Goal: Task Accomplishment & Management: Use online tool/utility

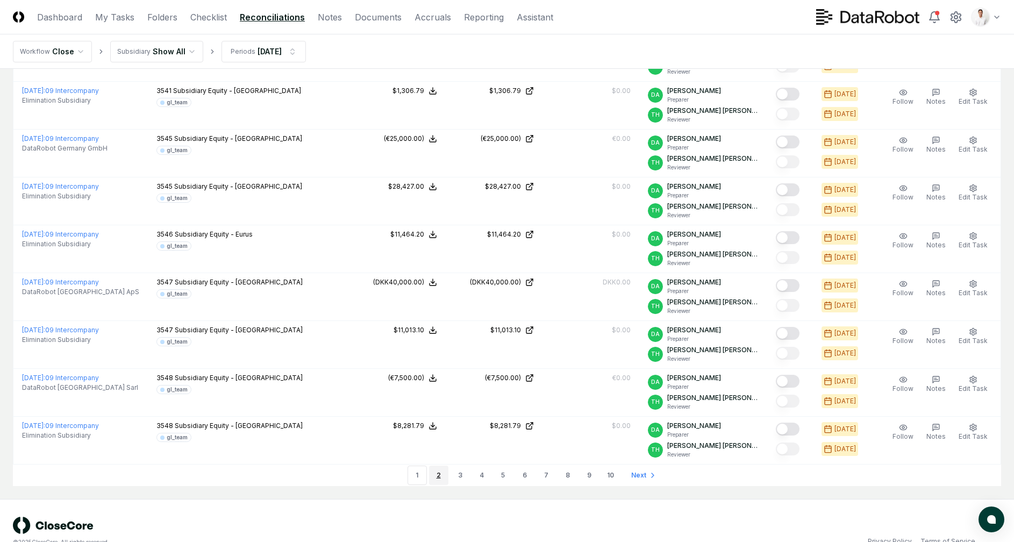
click at [444, 466] on link "2" at bounding box center [438, 475] width 19 height 19
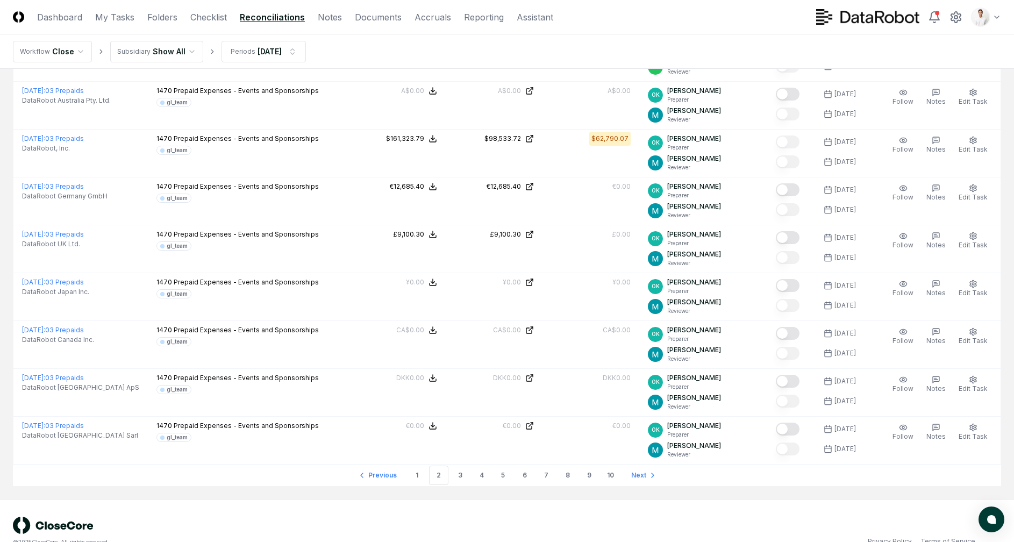
click at [461, 466] on link "3" at bounding box center [459, 475] width 19 height 19
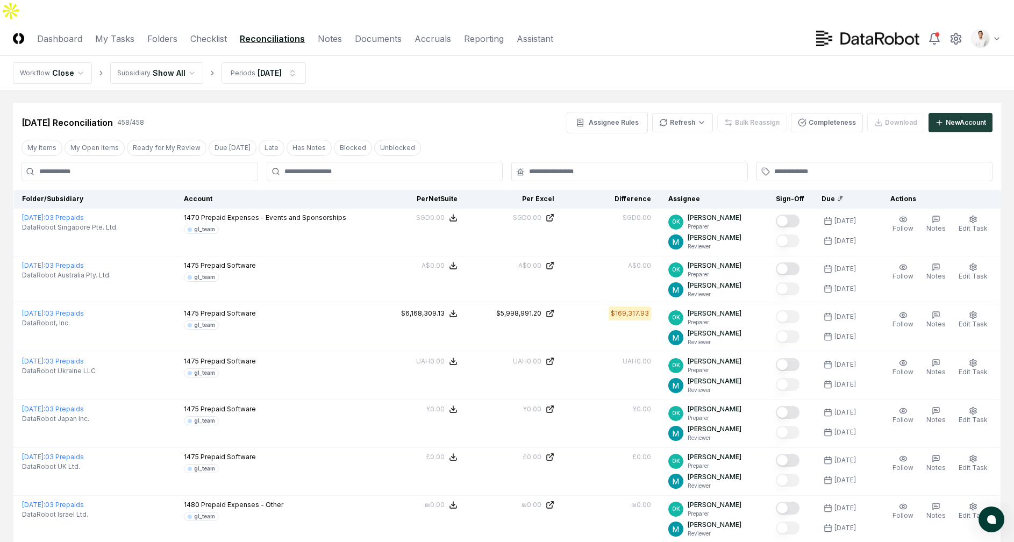
click at [420, 56] on nav "Workflow Close Subsidiary Show All Periods [DATE]" at bounding box center [507, 73] width 1014 height 34
click at [477, 59] on nav "Workflow Close Subsidiary Show All Periods [DATE]" at bounding box center [507, 73] width 1014 height 34
click at [202, 32] on link "Checklist" at bounding box center [208, 38] width 37 height 13
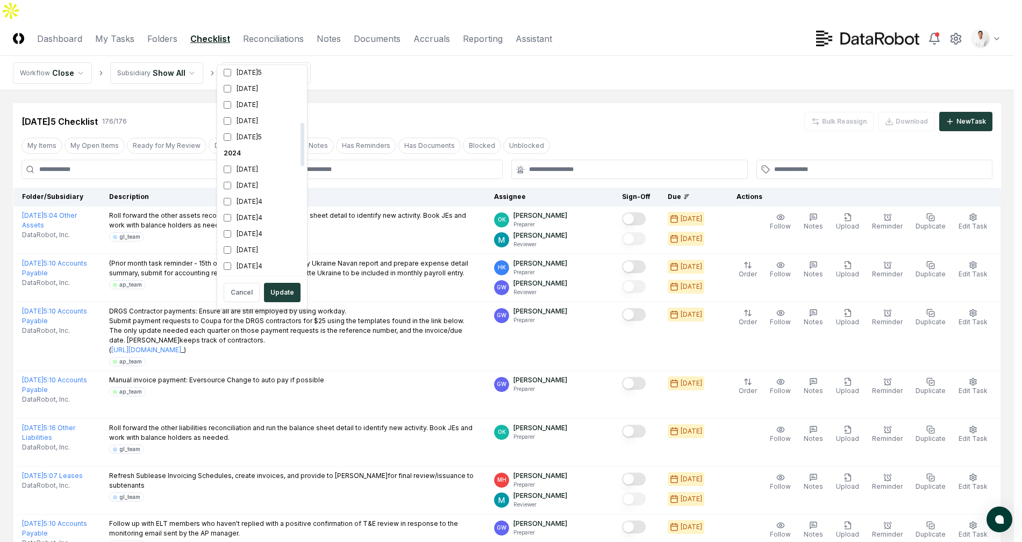
scroll to position [139, 0]
click at [263, 191] on div "[DATE]5" at bounding box center [261, 194] width 85 height 16
click at [253, 210] on div "[DATE]" at bounding box center [261, 210] width 85 height 16
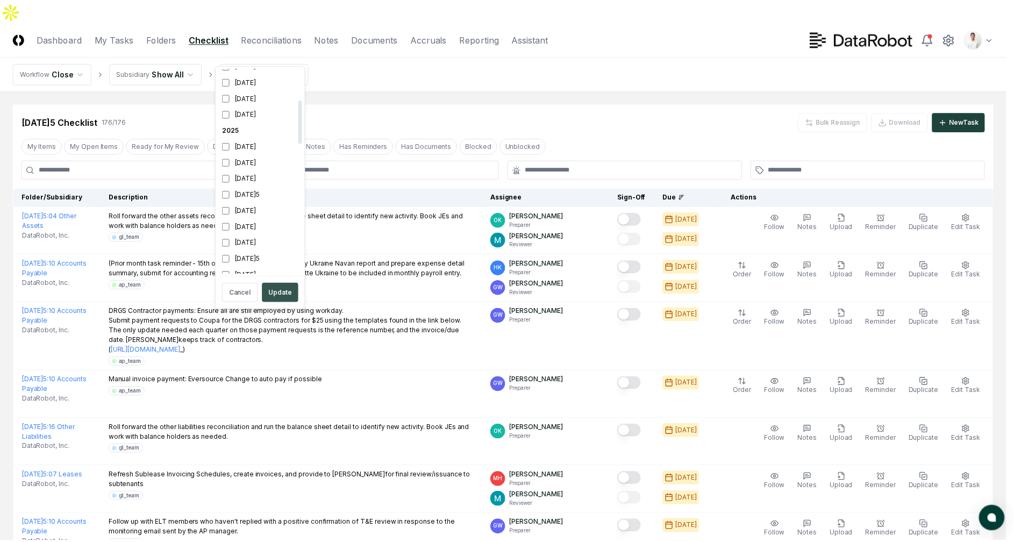
scroll to position [148, 0]
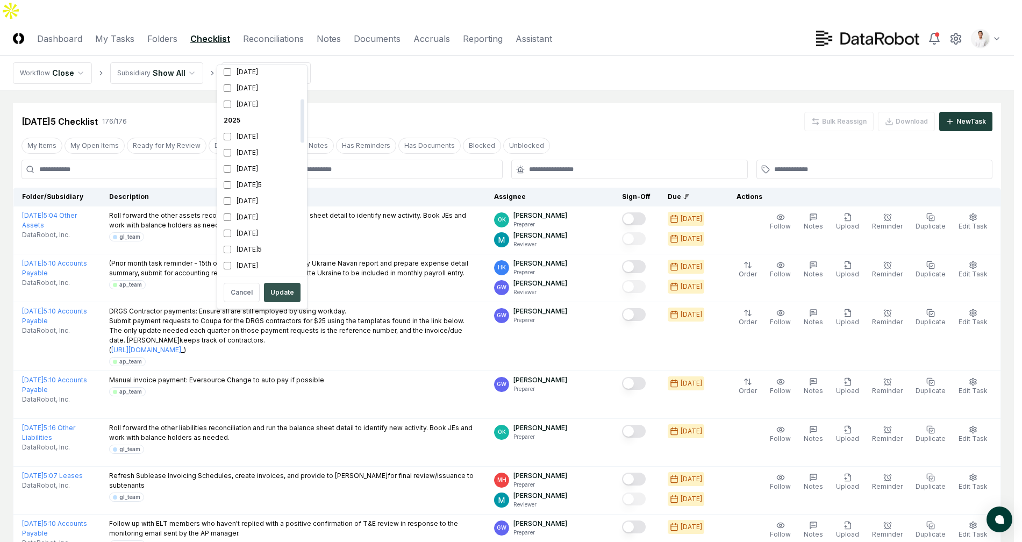
click at [284, 287] on button "Update" at bounding box center [282, 292] width 37 height 19
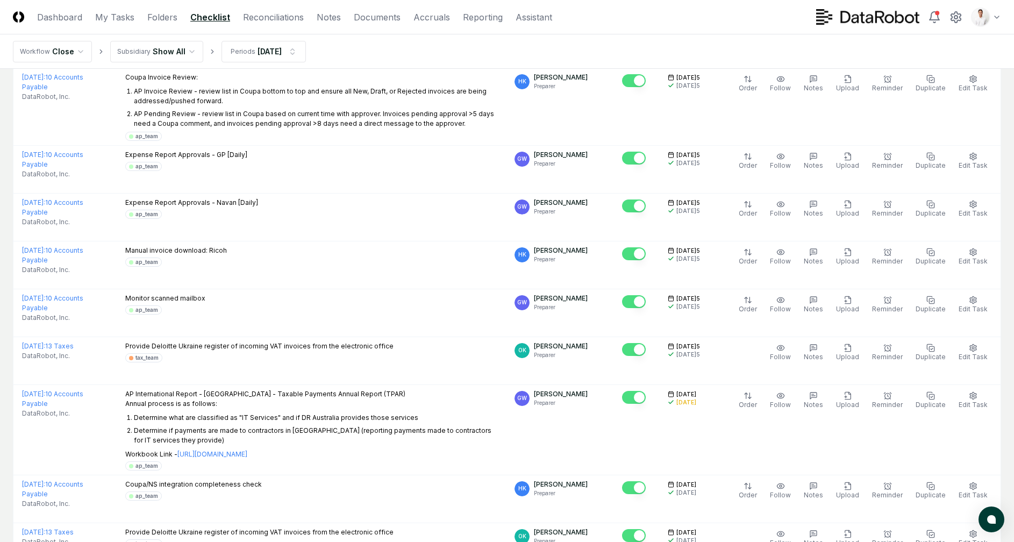
scroll to position [2340, 0]
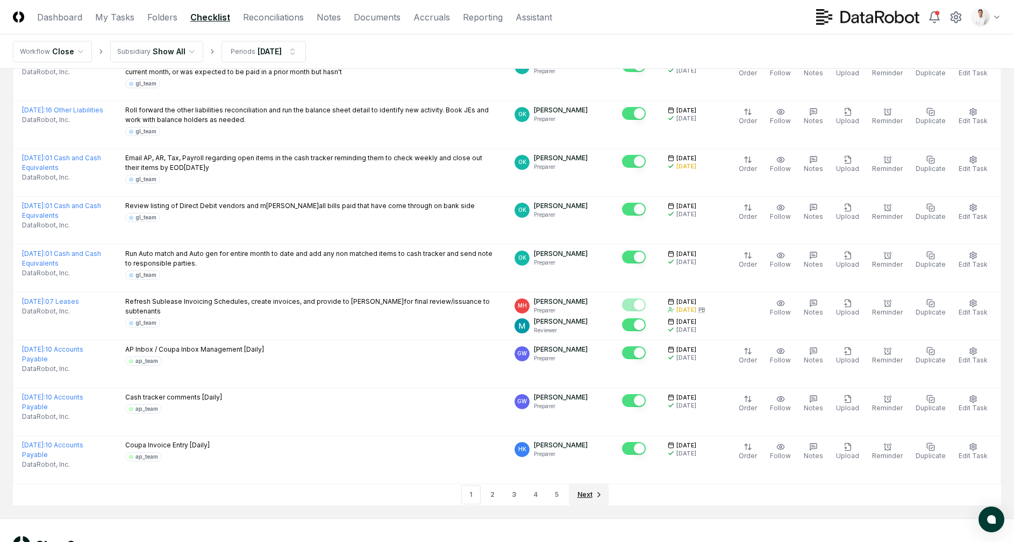
click at [582, 490] on span "Next" at bounding box center [584, 495] width 15 height 10
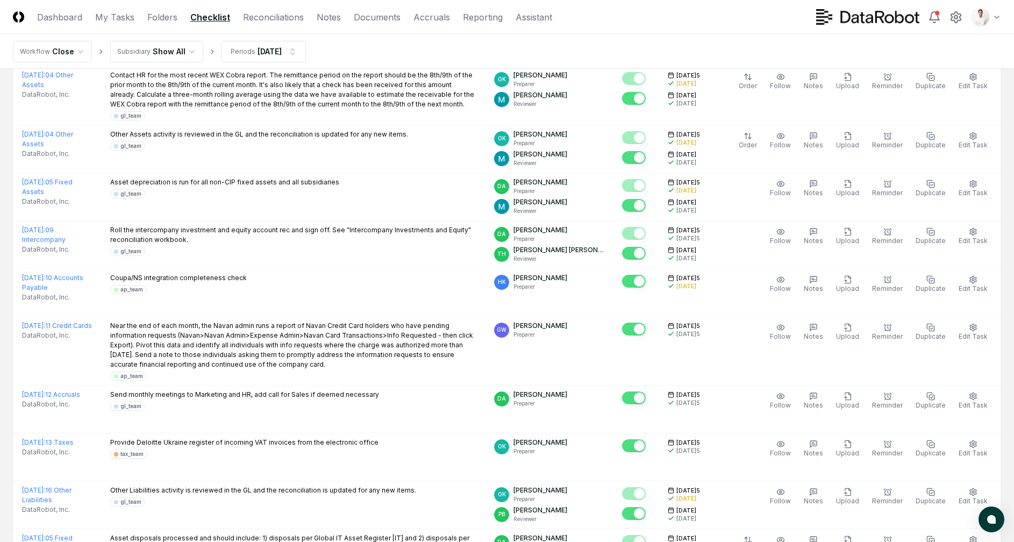
scroll to position [2562, 0]
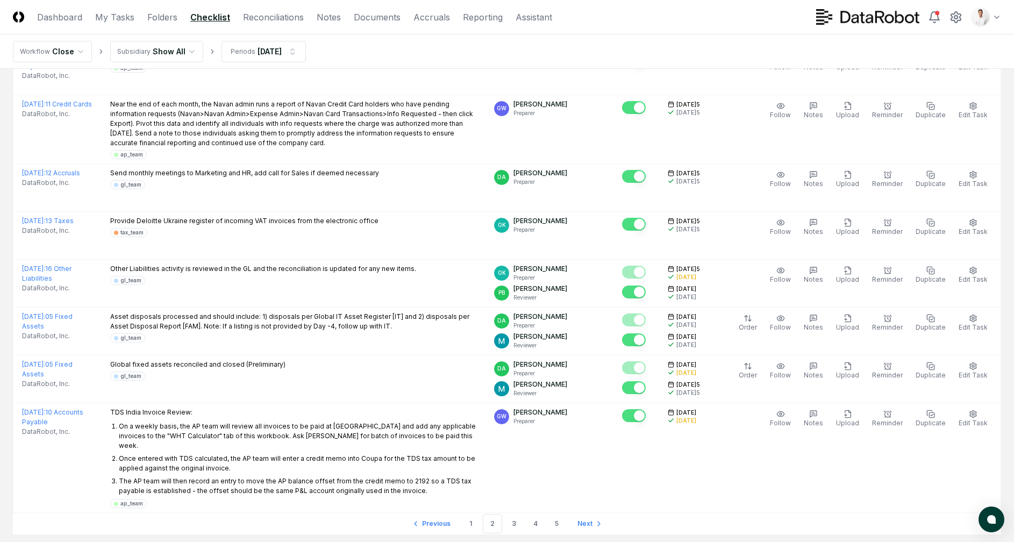
click at [589, 513] on link "Next" at bounding box center [589, 524] width 40 height 22
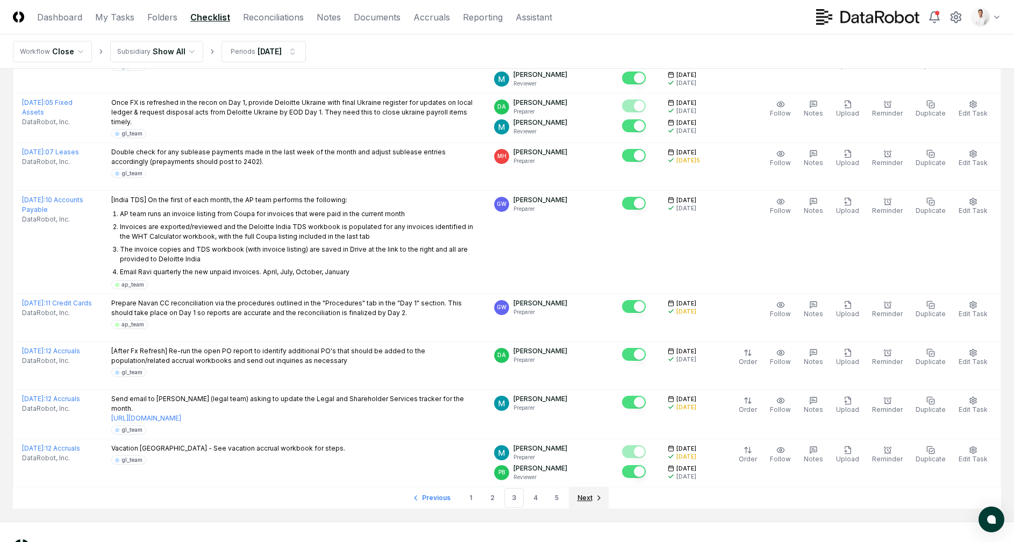
scroll to position [2523, 0]
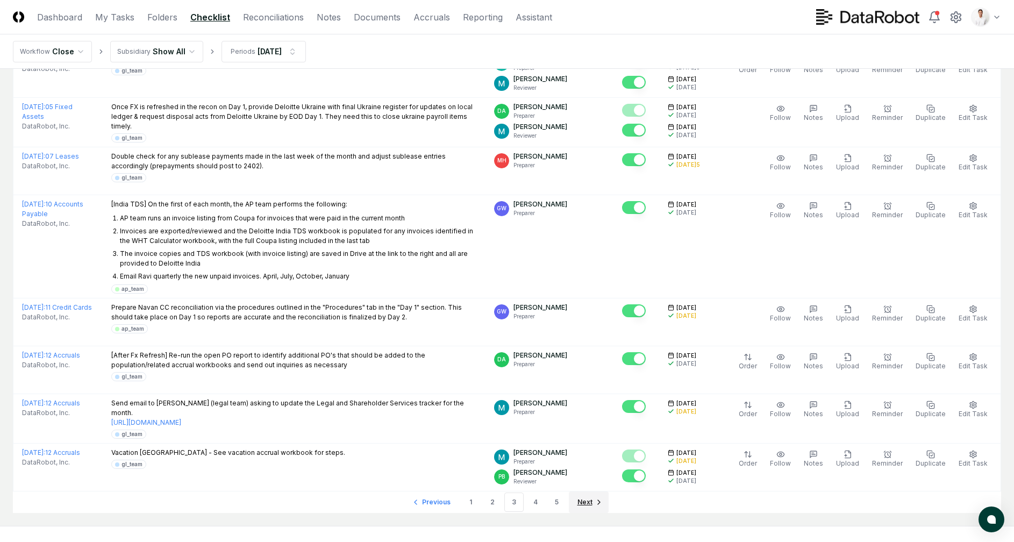
click at [584, 497] on span "Next" at bounding box center [584, 502] width 15 height 10
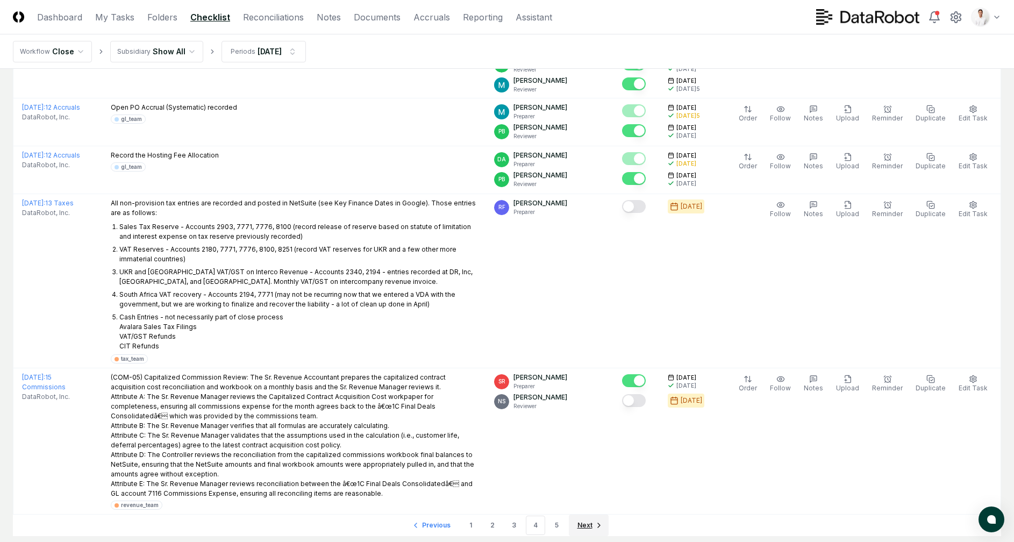
click at [587, 520] on span "Next" at bounding box center [584, 525] width 15 height 10
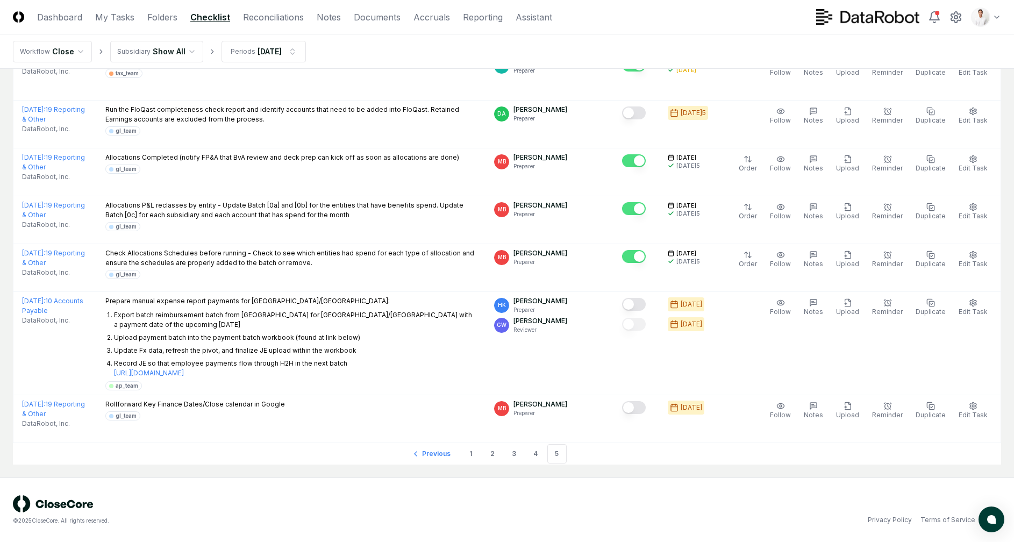
scroll to position [2139, 0]
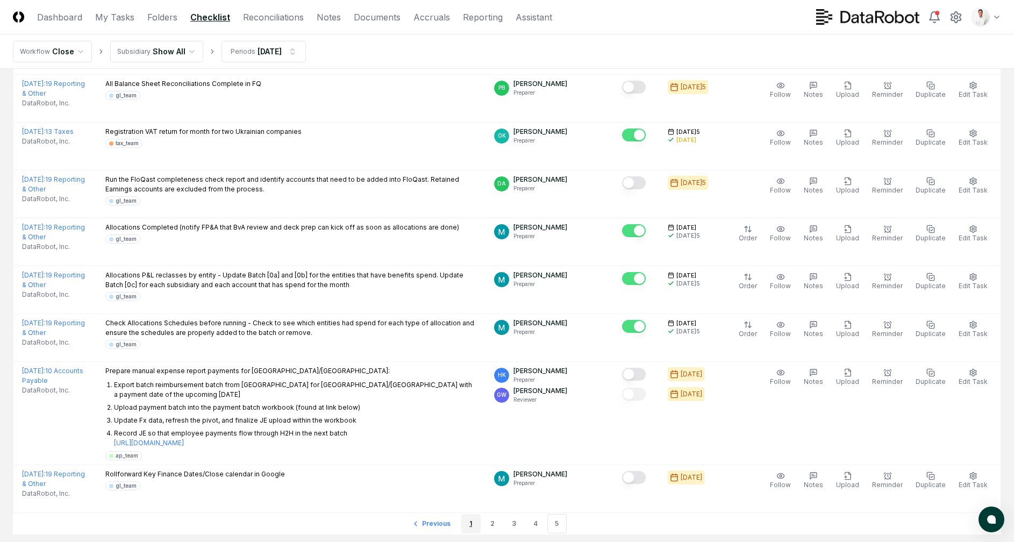
click at [472, 514] on link "1" at bounding box center [470, 523] width 19 height 19
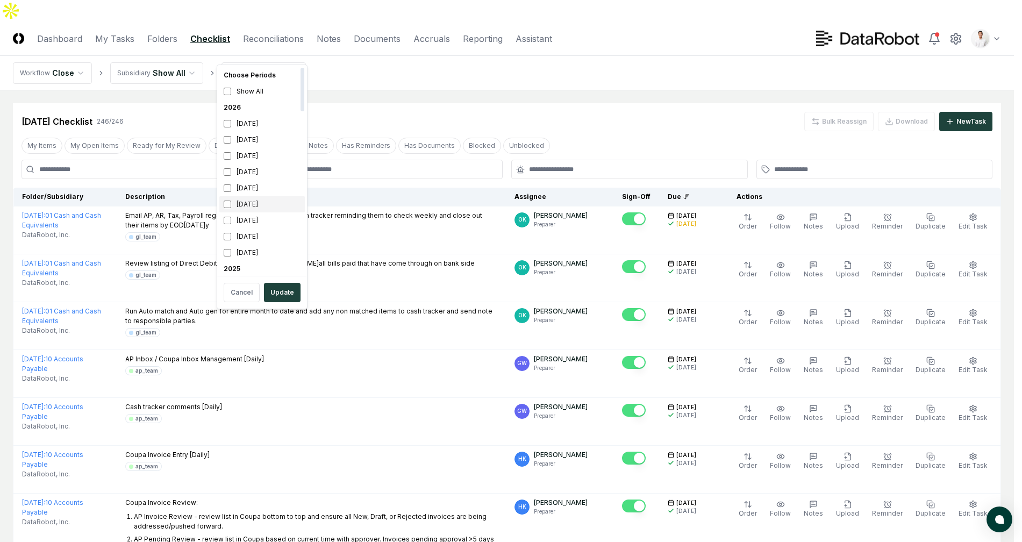
scroll to position [136, 0]
click at [258, 210] on div "[DATE]" at bounding box center [261, 213] width 85 height 16
click at [262, 174] on div "[DATE]5" at bounding box center [261, 173] width 85 height 16
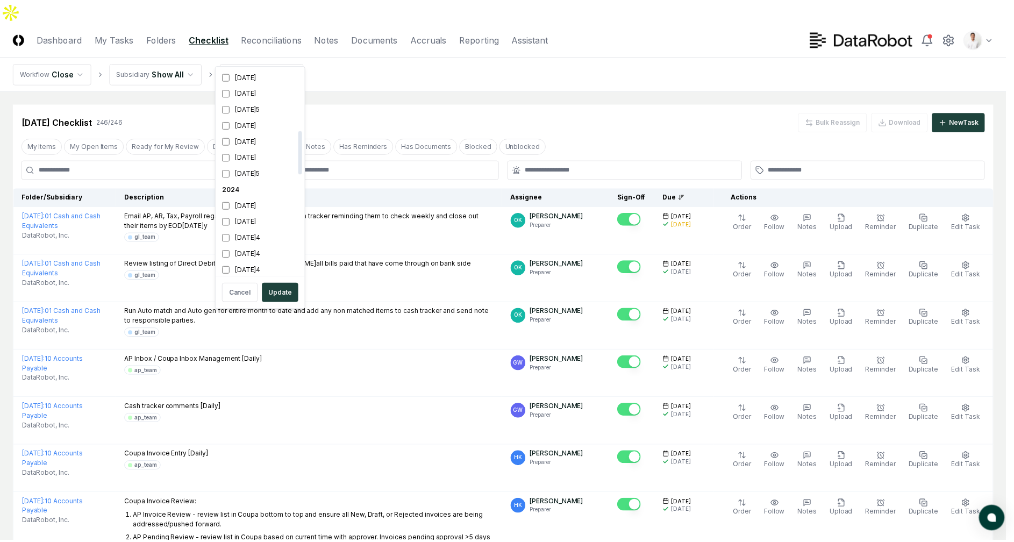
scroll to position [294, 0]
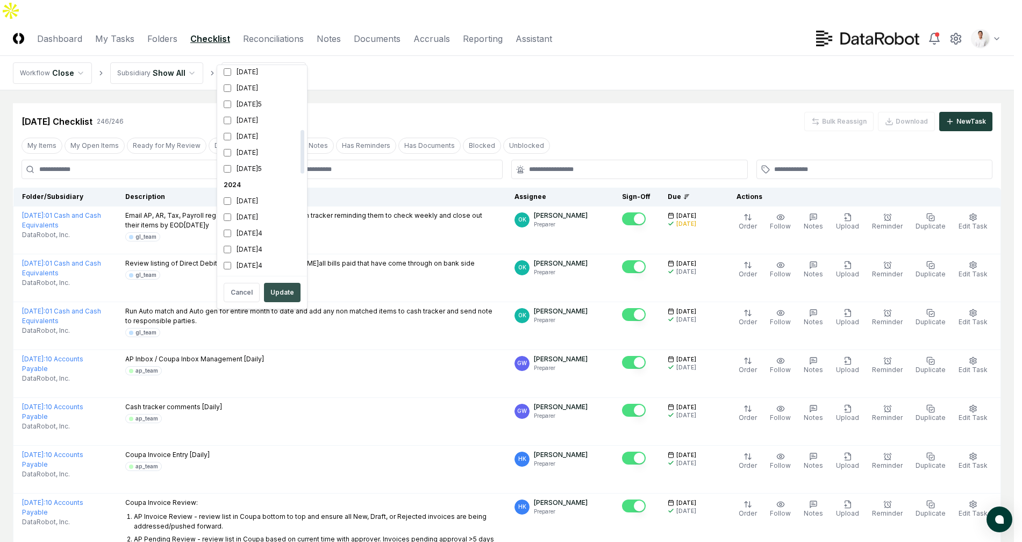
click at [291, 291] on button "Update" at bounding box center [282, 292] width 37 height 19
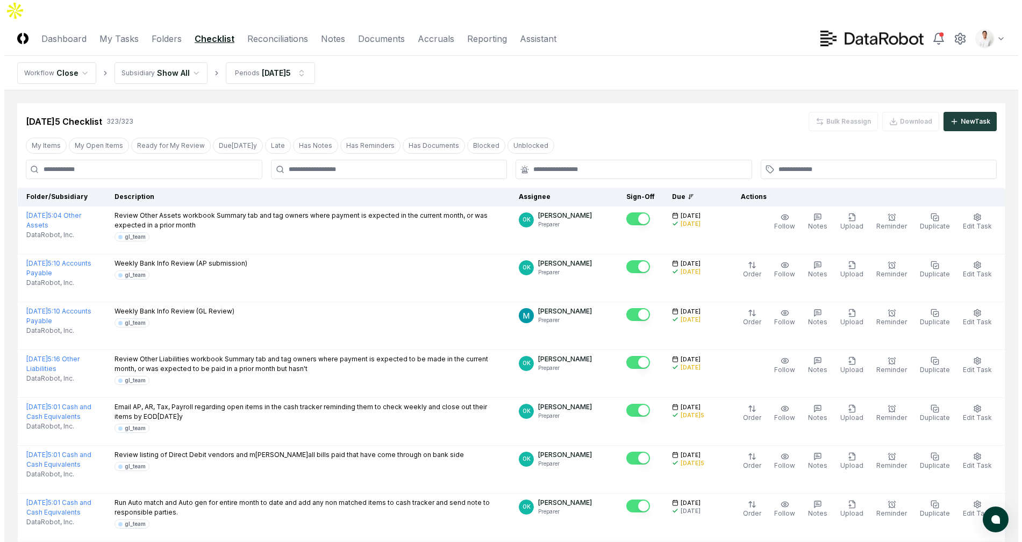
scroll to position [1, 0]
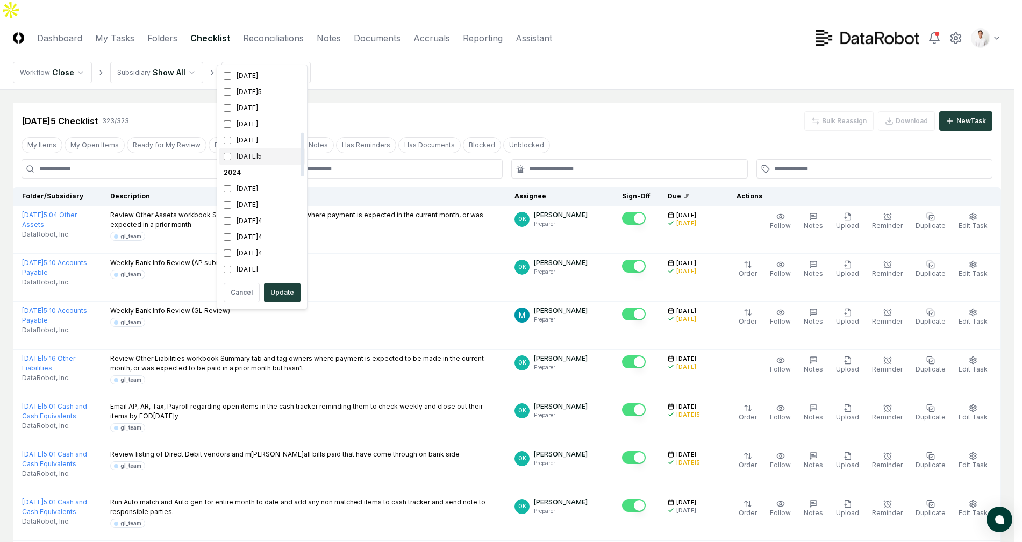
click at [267, 153] on div "[DATE]5" at bounding box center [261, 156] width 85 height 16
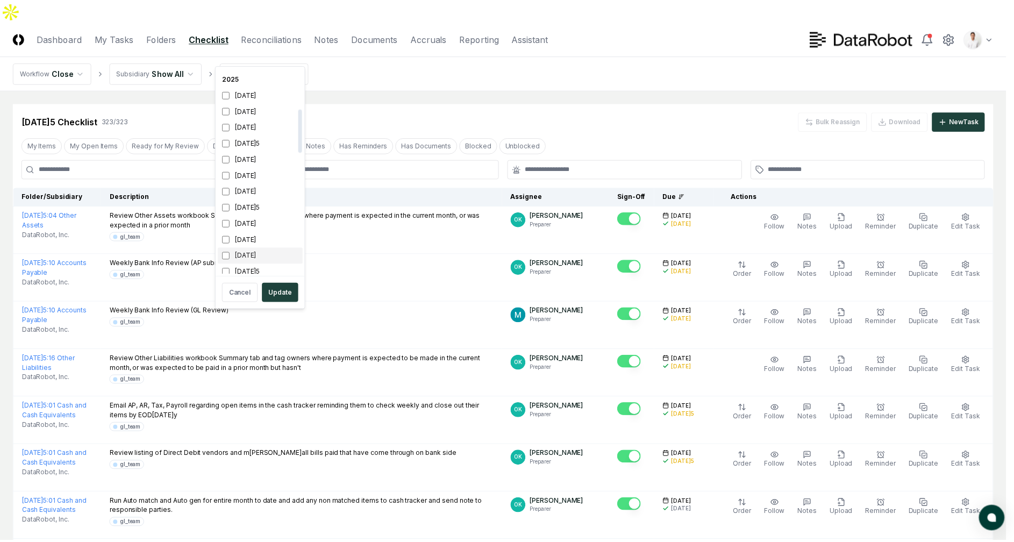
scroll to position [205, 0]
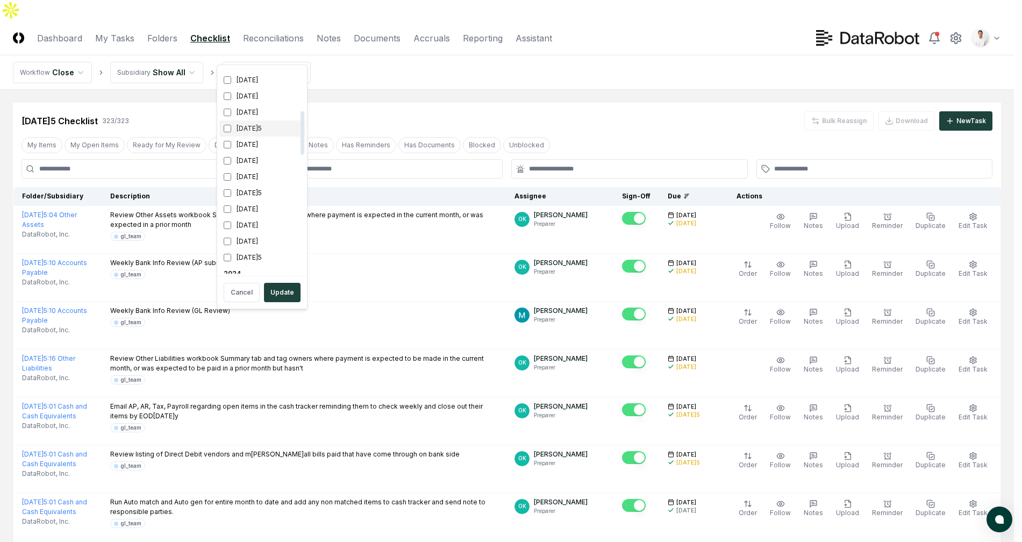
click at [244, 133] on div "[DATE]5" at bounding box center [261, 128] width 85 height 16
click at [290, 288] on button "Update" at bounding box center [282, 292] width 37 height 19
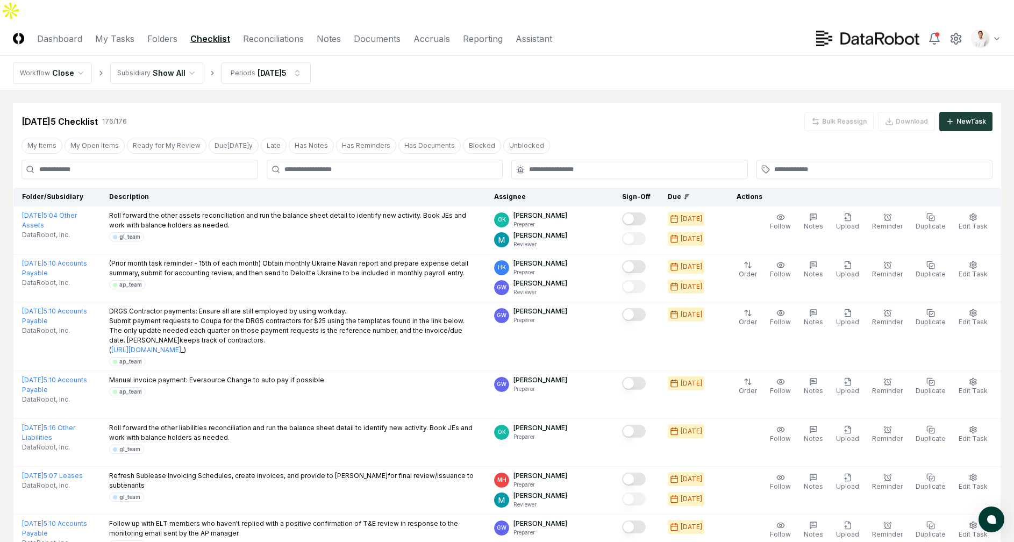
click at [415, 112] on div "[DATE]5 Checklist 176 / 176 Bulk Reassign Download New Task" at bounding box center [507, 121] width 971 height 19
click at [857, 60] on nav "Workflow Close Subsidiary Show All Periods [DATE]" at bounding box center [507, 73] width 1014 height 34
click at [582, 56] on nav "Workflow Close Subsidiary Show All Periods [DATE]" at bounding box center [507, 73] width 1014 height 34
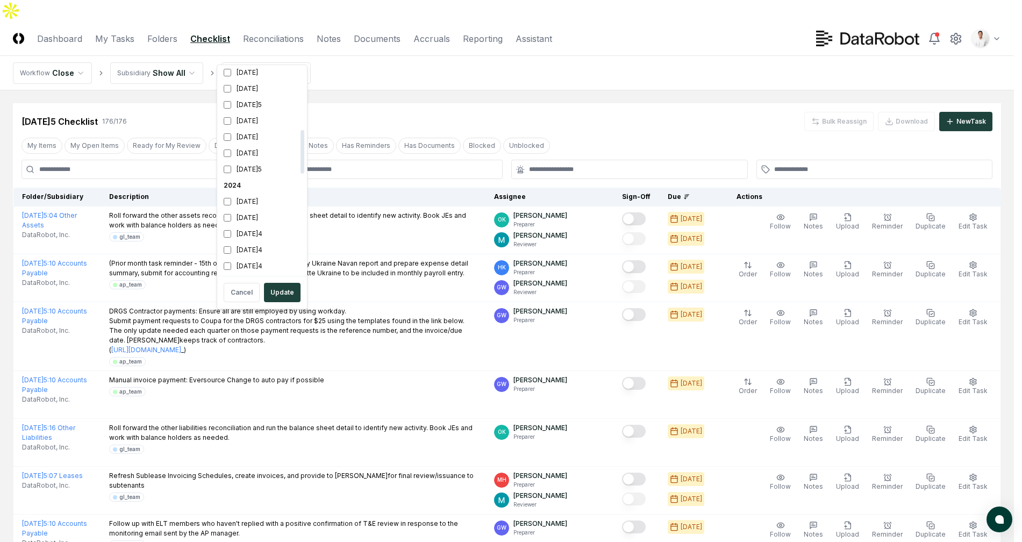
scroll to position [245, 0]
click at [258, 89] on div "[DATE]5" at bounding box center [261, 88] width 85 height 16
click at [263, 212] on div "[DATE]" at bounding box center [261, 210] width 85 height 16
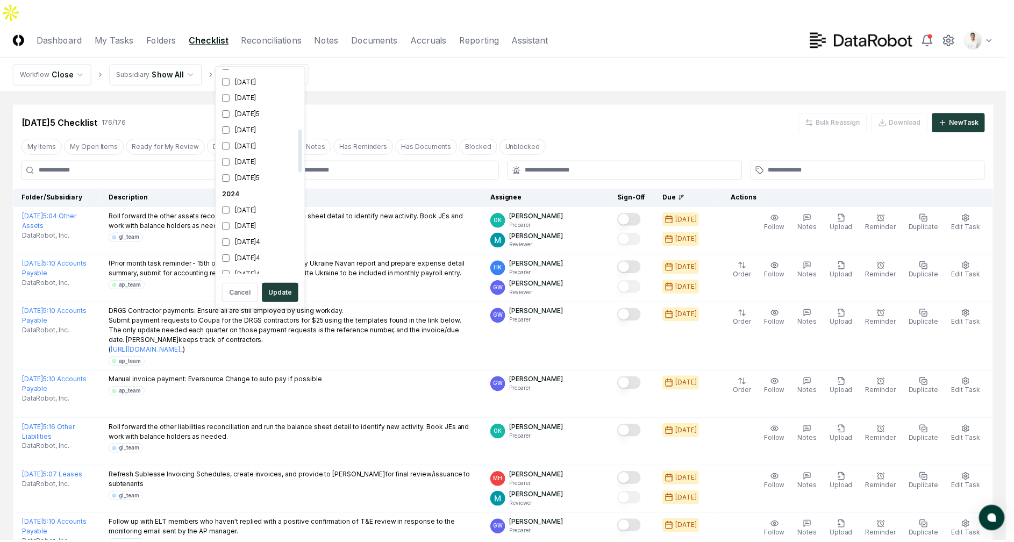
scroll to position [294, 0]
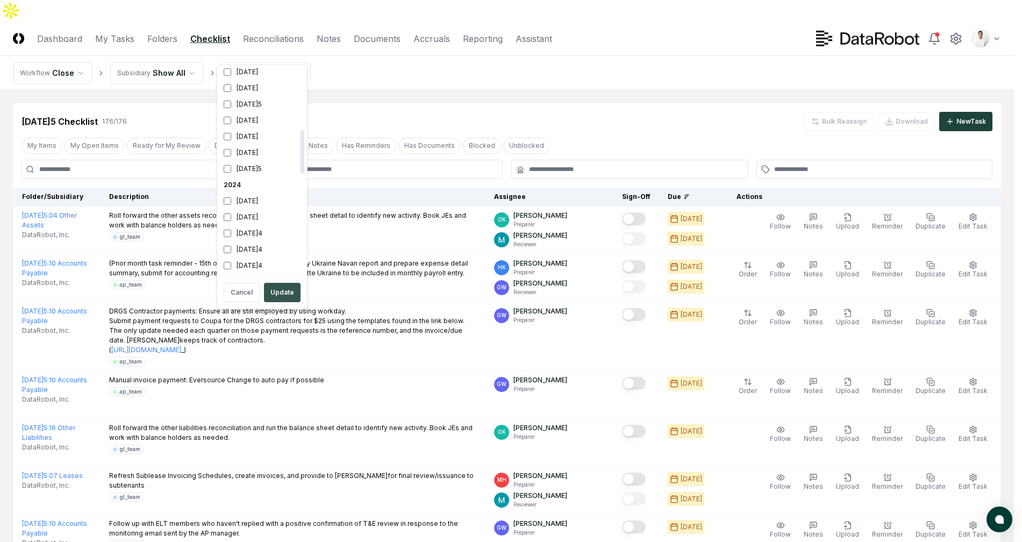
click at [285, 296] on button "Update" at bounding box center [282, 292] width 37 height 19
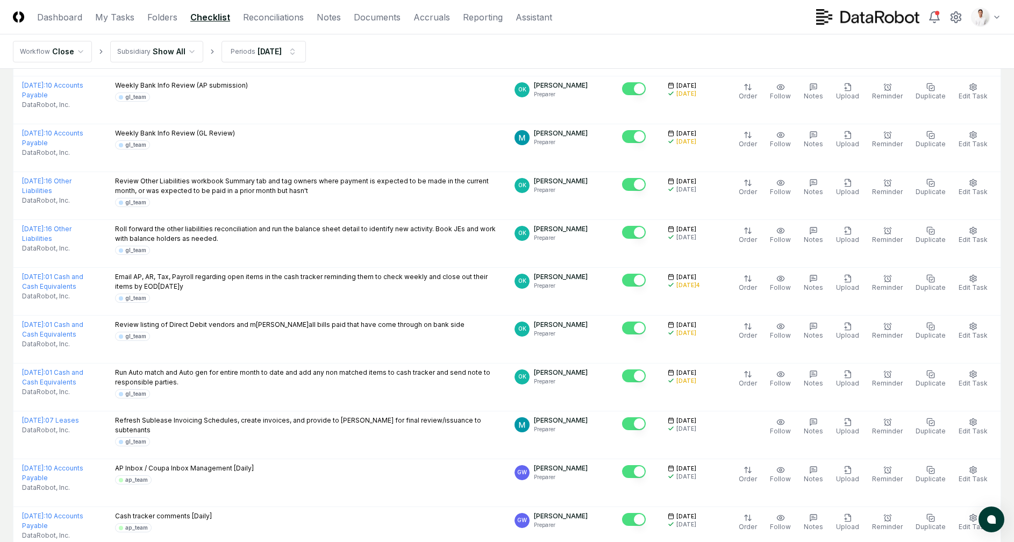
scroll to position [2330, 0]
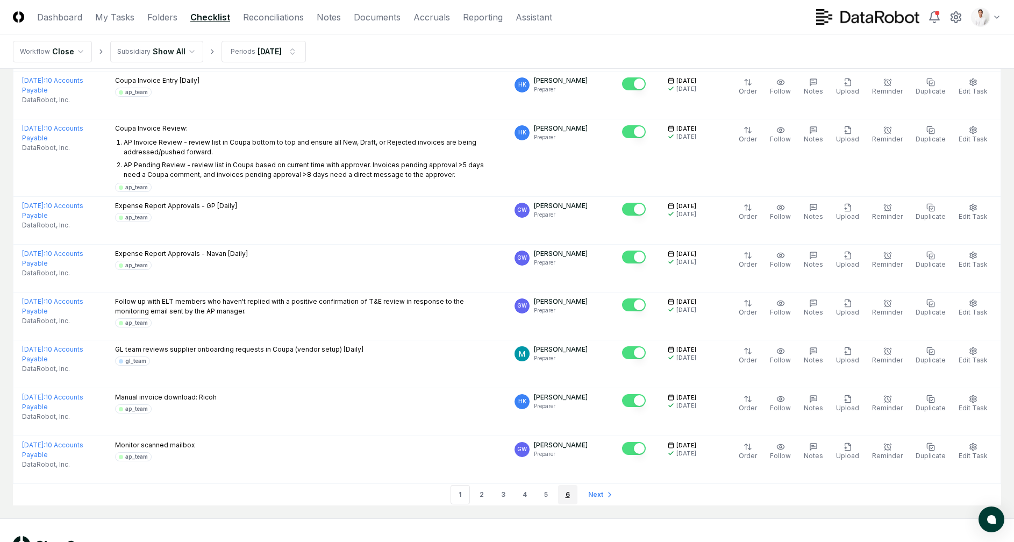
click at [571, 485] on link "6" at bounding box center [567, 494] width 19 height 19
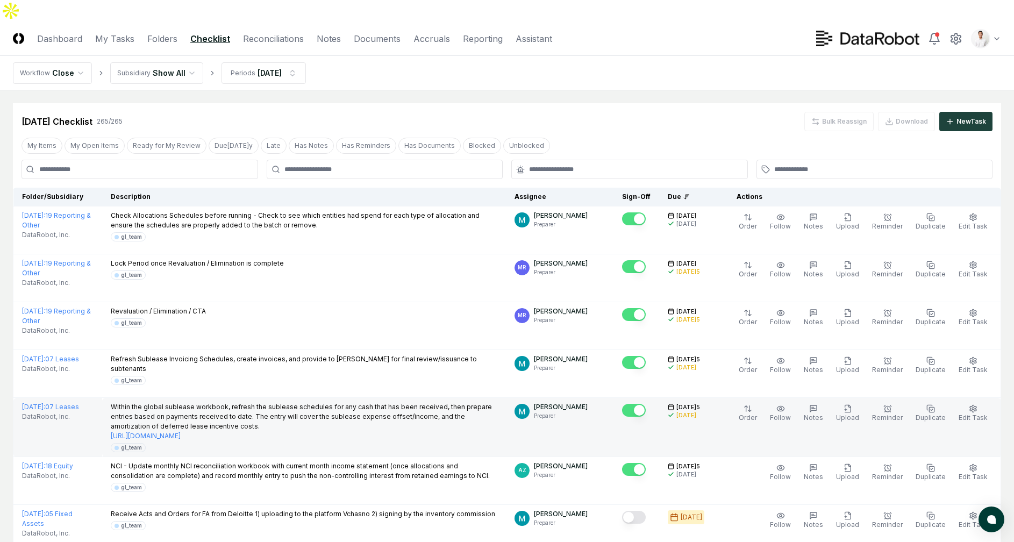
scroll to position [471, 0]
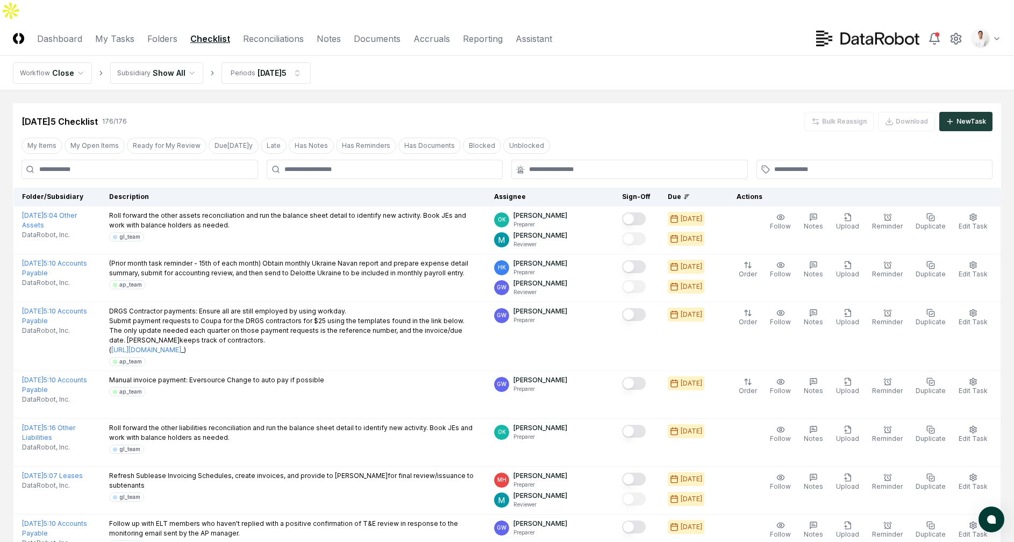
click at [727, 28] on header "CloseCore Dashboard My Tasks Folders Checklist Reconciliations Notes Documents …" at bounding box center [507, 39] width 1014 height 34
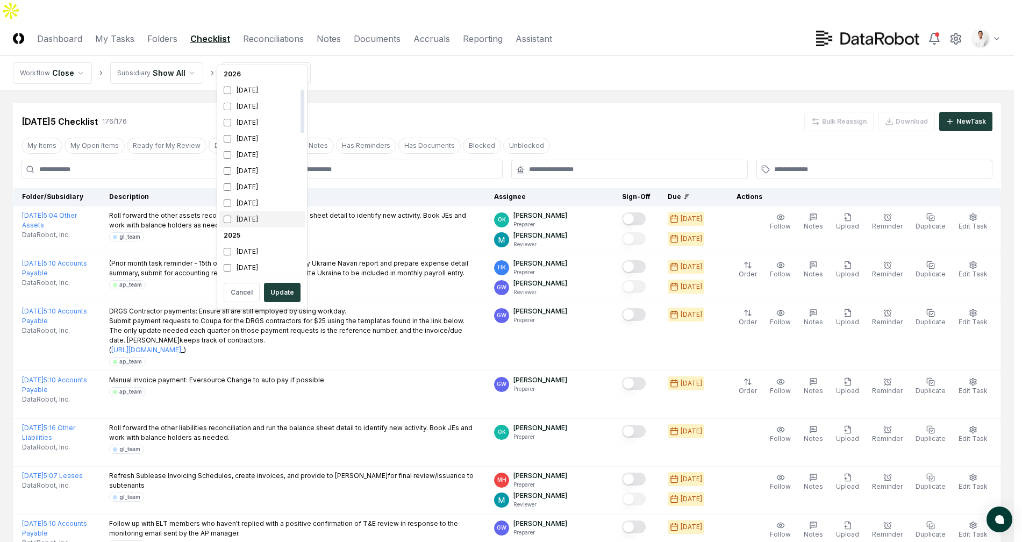
scroll to position [103, 0]
click at [260, 234] on div "[DATE]5" at bounding box center [261, 231] width 85 height 16
click at [258, 245] on div "[DATE]" at bounding box center [261, 247] width 85 height 16
click at [282, 287] on button "Update" at bounding box center [282, 292] width 37 height 19
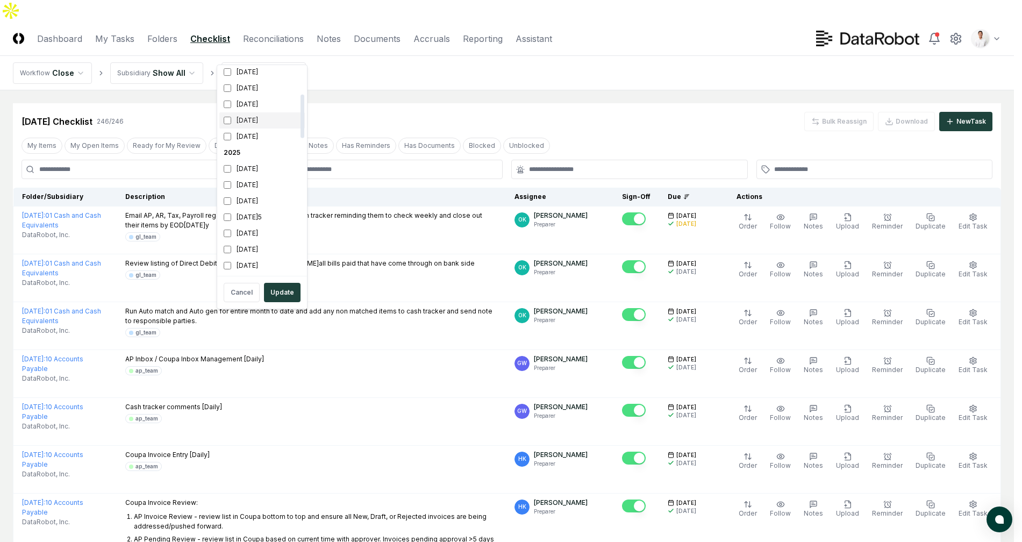
scroll to position [126, 0]
click at [239, 229] on div "[DATE]" at bounding box center [261, 224] width 85 height 16
click at [254, 225] on div "[DATE]" at bounding box center [261, 230] width 85 height 16
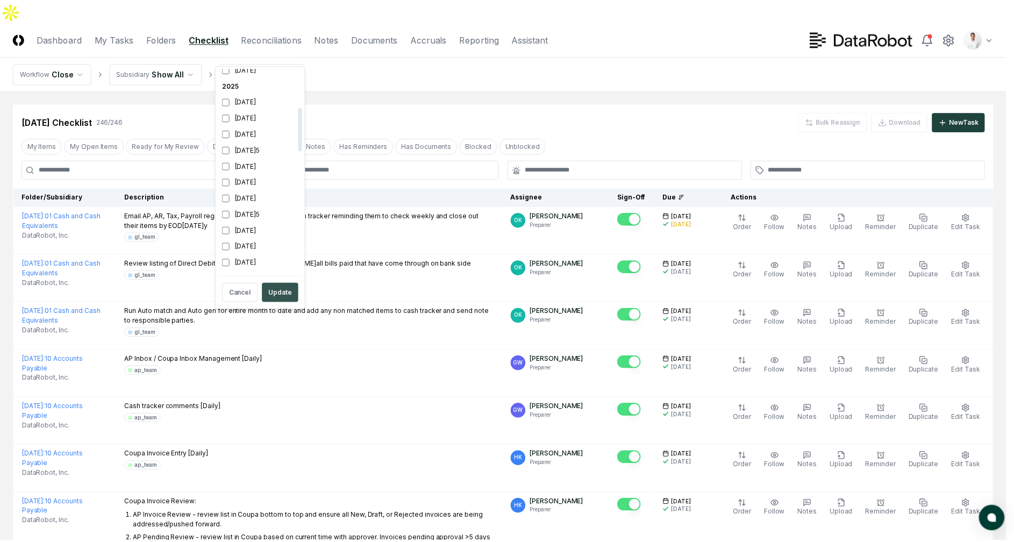
scroll to position [197, 0]
click at [283, 287] on button "Update" at bounding box center [282, 292] width 37 height 19
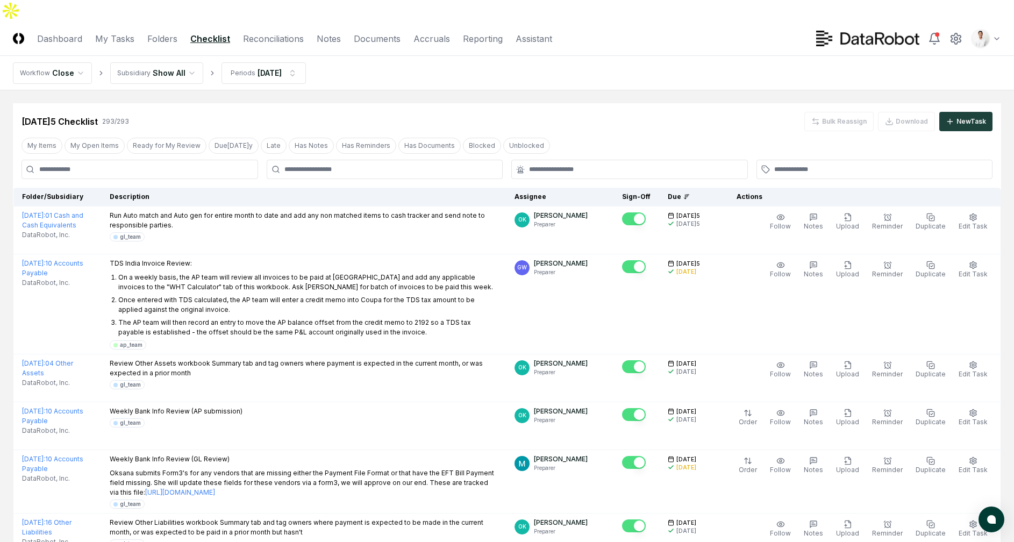
click at [174, 160] on input at bounding box center [140, 169] width 237 height 19
paste input "**********"
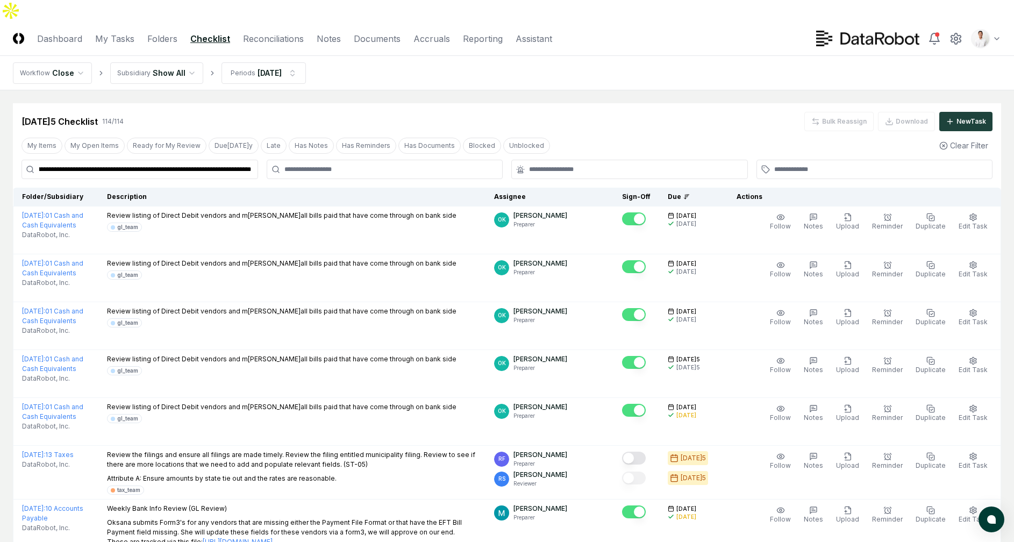
click at [202, 160] on input "**********" at bounding box center [140, 169] width 237 height 19
type input "**********"
click at [531, 64] on nav "Workflow Close Subsidiary Show All Periods [DATE]5" at bounding box center [507, 73] width 1014 height 34
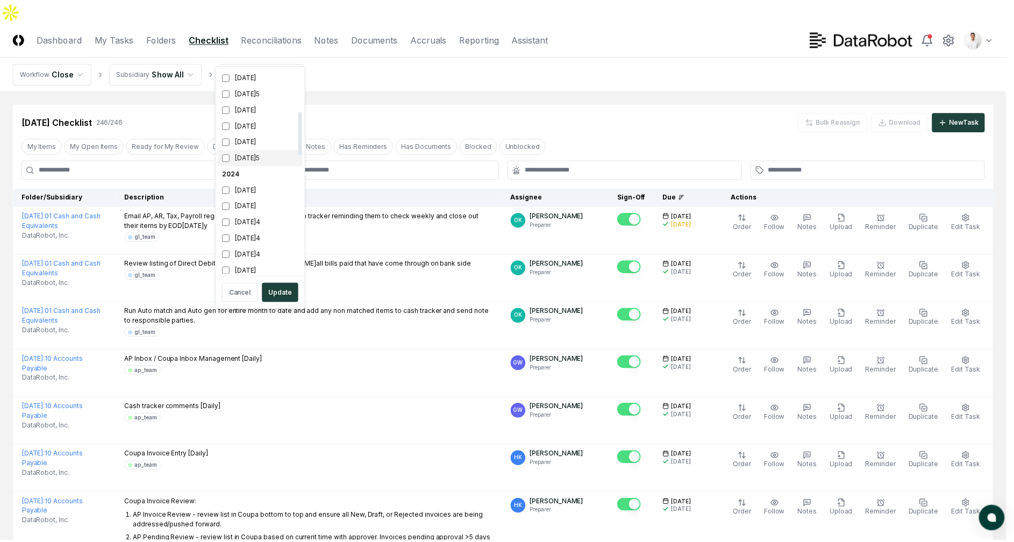
scroll to position [202, 0]
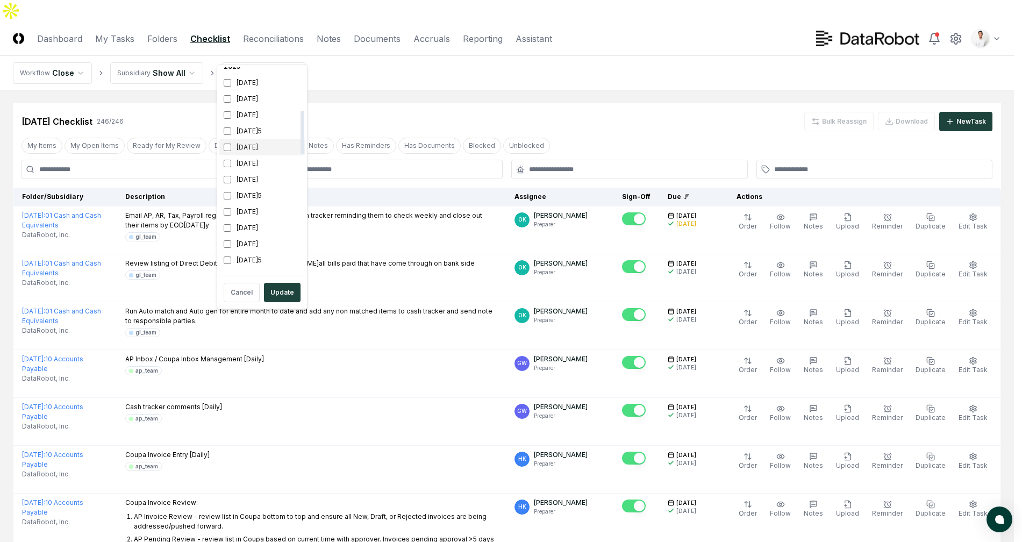
click at [252, 147] on div "[DATE]" at bounding box center [261, 147] width 85 height 16
click at [253, 214] on div "[DATE]" at bounding box center [261, 212] width 85 height 16
click at [284, 292] on button "Update" at bounding box center [282, 292] width 37 height 19
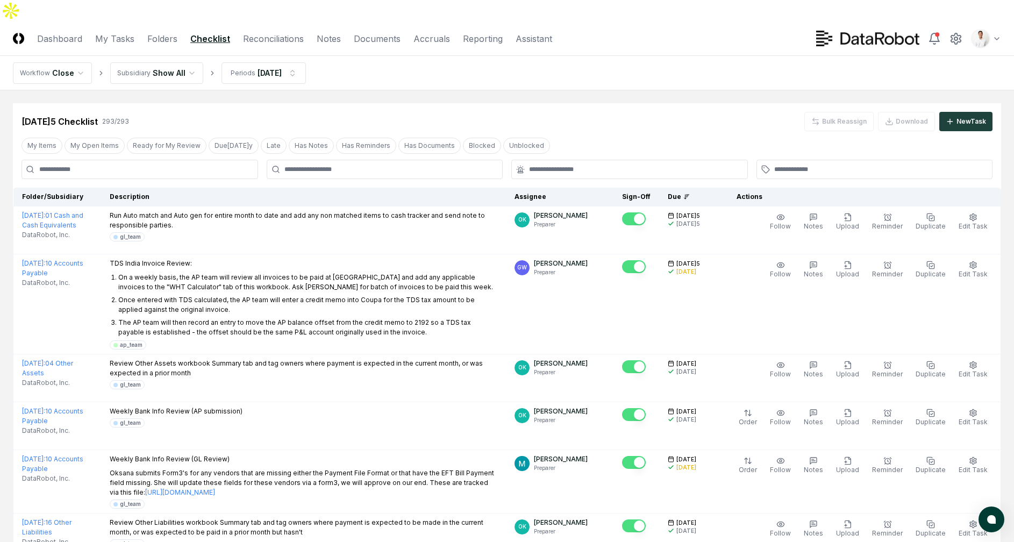
click at [182, 160] on input at bounding box center [140, 169] width 237 height 19
click at [225, 160] on input at bounding box center [140, 169] width 237 height 19
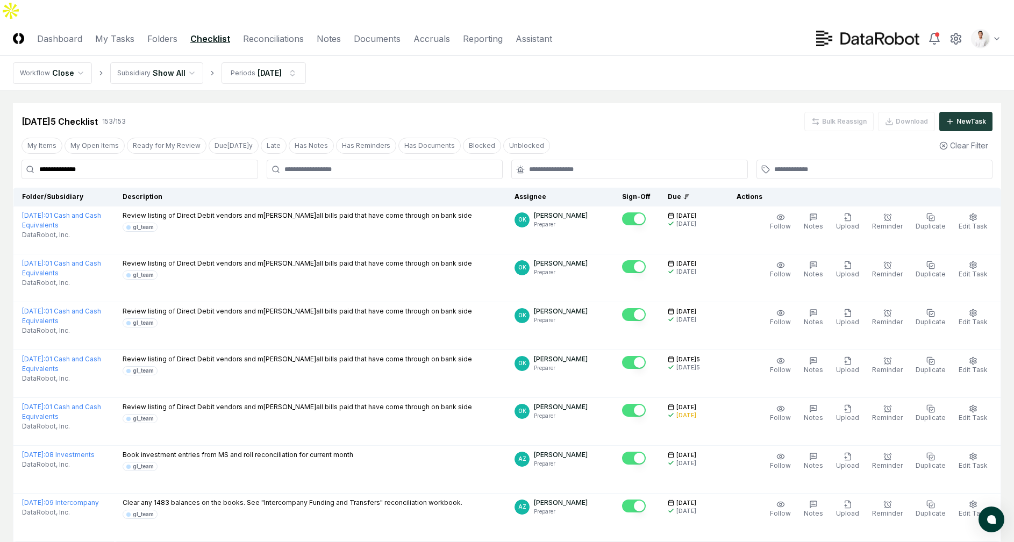
type input "**********"
